Goal: Find specific page/section: Find specific page/section

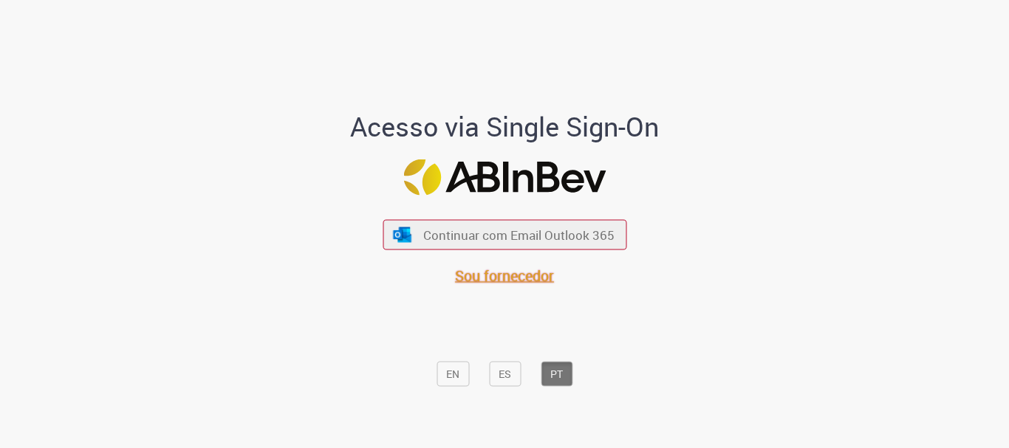
click at [497, 280] on span "Sou fornecedor" at bounding box center [504, 276] width 99 height 20
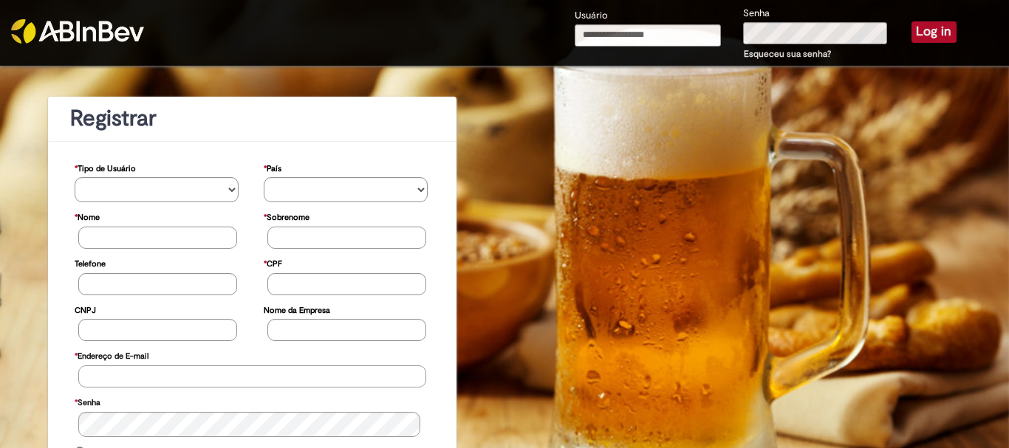
type input "**********"
click at [918, 30] on button "Log in" at bounding box center [933, 31] width 45 height 21
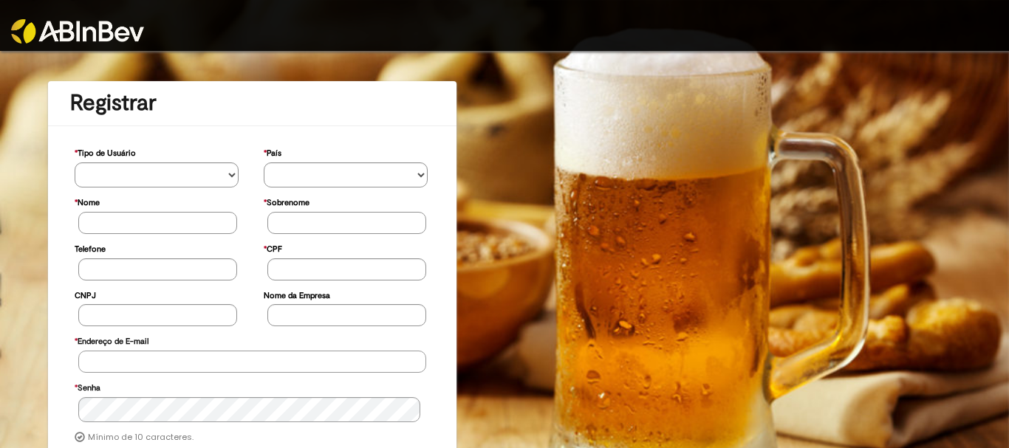
type input "**********"
click at [90, 33] on img at bounding box center [77, 31] width 133 height 24
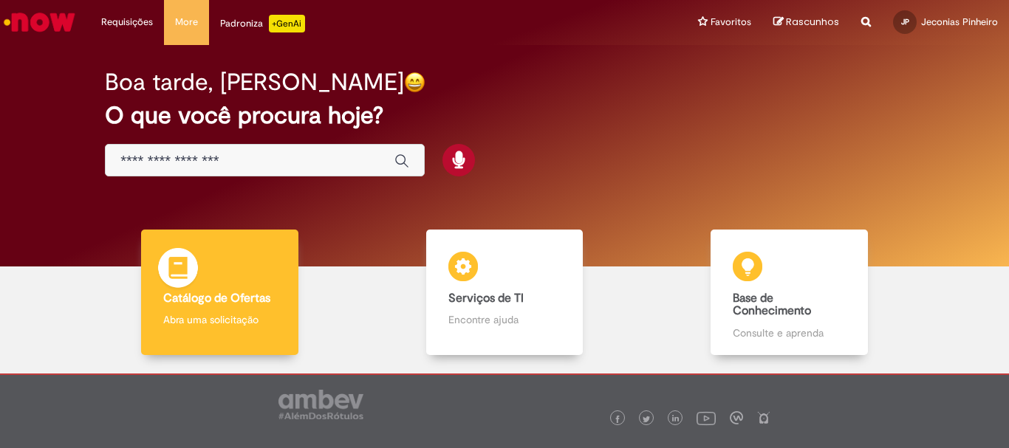
click at [199, 304] on b "Catálogo de Ofertas" at bounding box center [216, 298] width 107 height 15
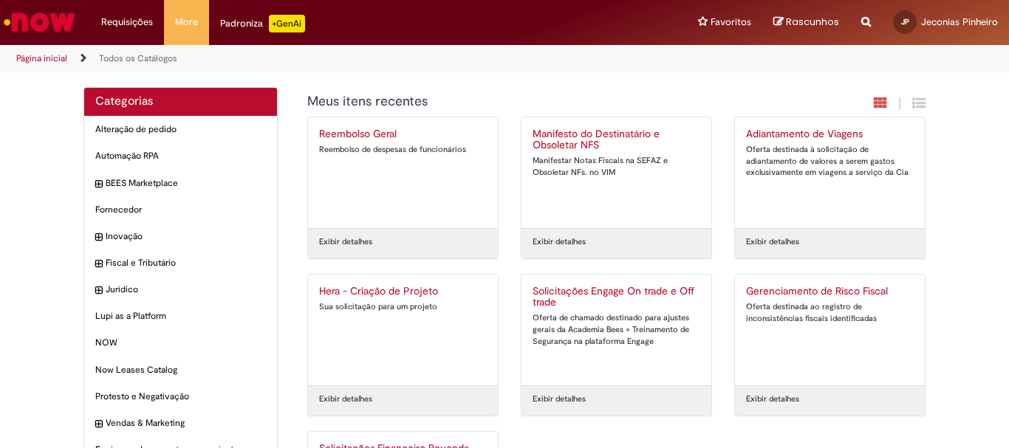
click at [49, 18] on img "Ir para a Homepage" at bounding box center [39, 22] width 76 height 30
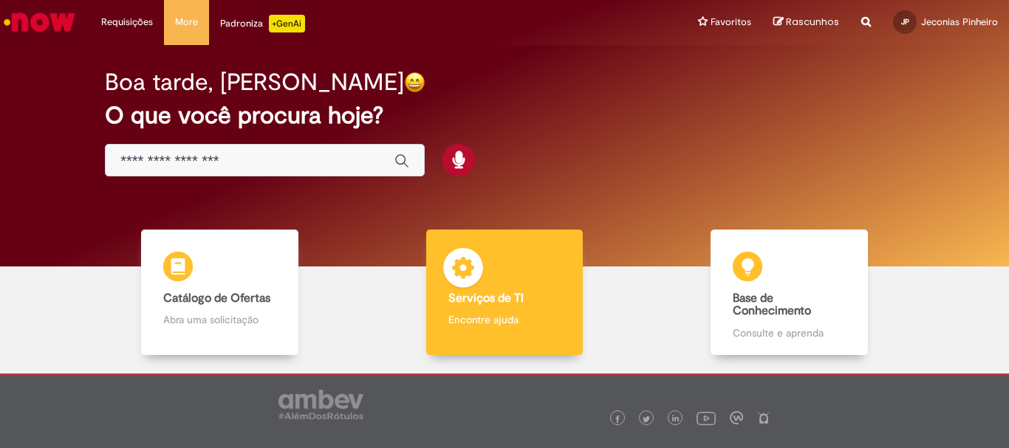
click at [467, 306] on div "Serviços de TI Serviços de TI Encontre ajuda" at bounding box center [504, 293] width 157 height 126
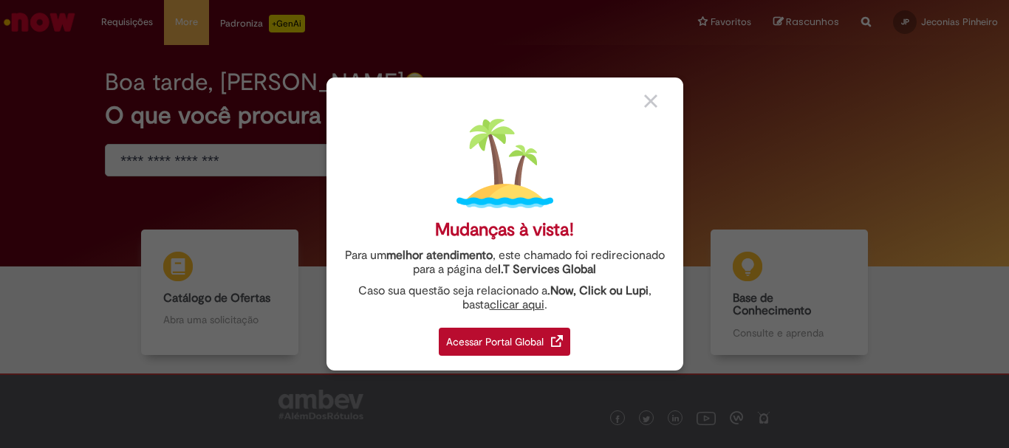
click at [494, 305] on link "clicar aqui" at bounding box center [517, 300] width 55 height 23
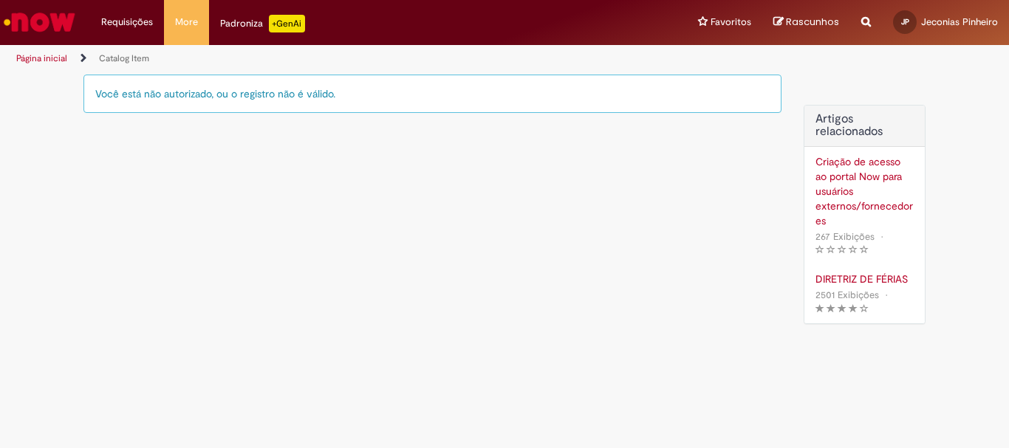
click at [27, 25] on img "Ir para a Homepage" at bounding box center [39, 22] width 76 height 30
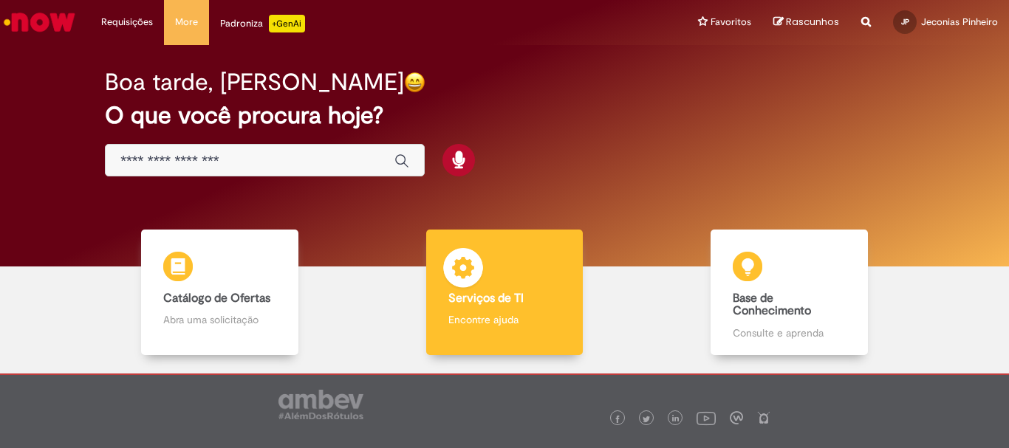
click at [509, 310] on div "Serviços de TI Serviços de TI Encontre ajuda" at bounding box center [504, 293] width 157 height 126
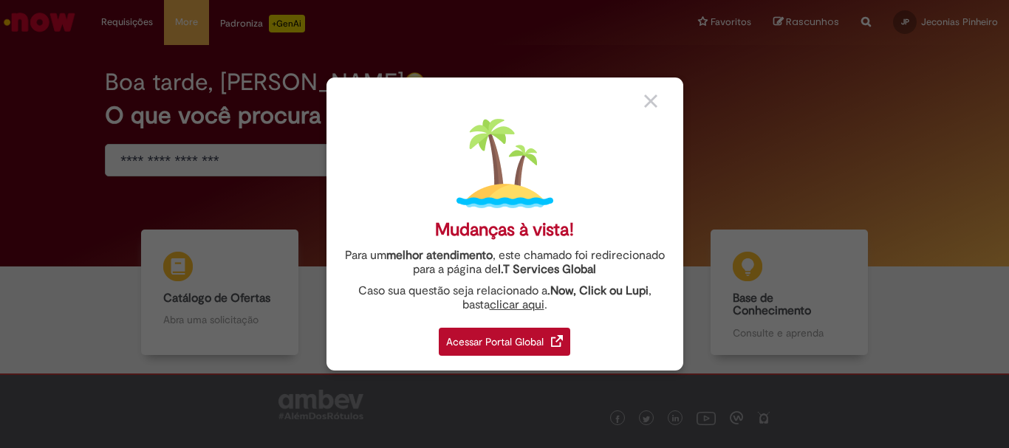
click at [508, 342] on div "Acessar Portal Global" at bounding box center [504, 342] width 131 height 28
